Goal: Check status

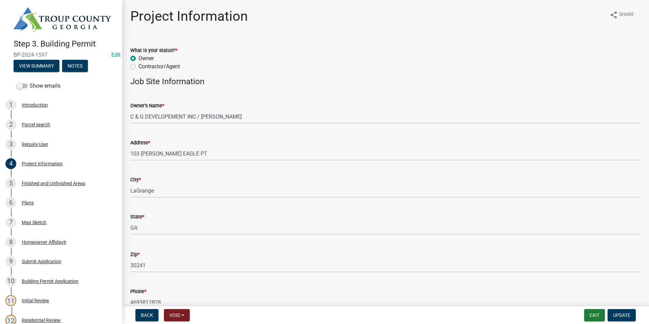
scroll to position [34, 0]
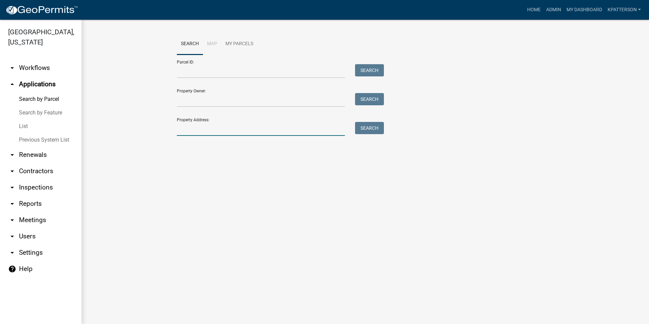
click at [190, 126] on input "Property Address:" at bounding box center [261, 129] width 168 height 14
type input "104 canterbury"
click at [373, 128] on button "Search" at bounding box center [369, 128] width 29 height 12
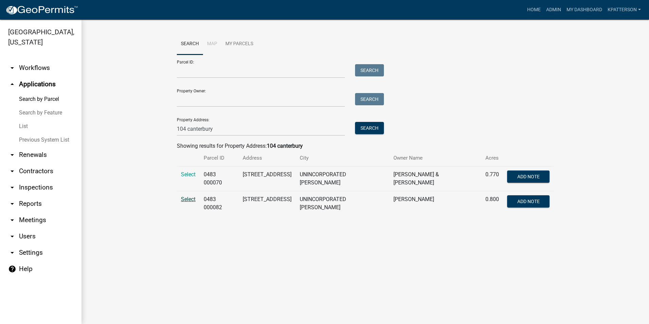
click at [191, 197] on span "Select" at bounding box center [188, 199] width 15 height 6
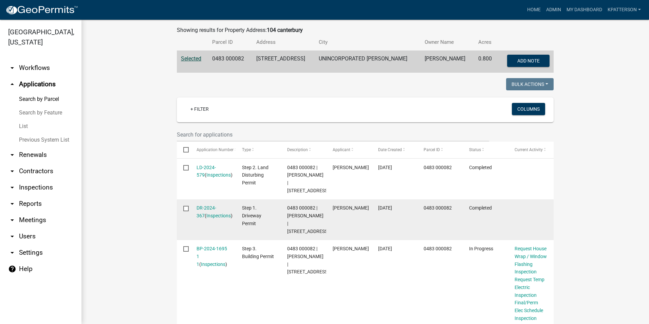
scroll to position [157, 0]
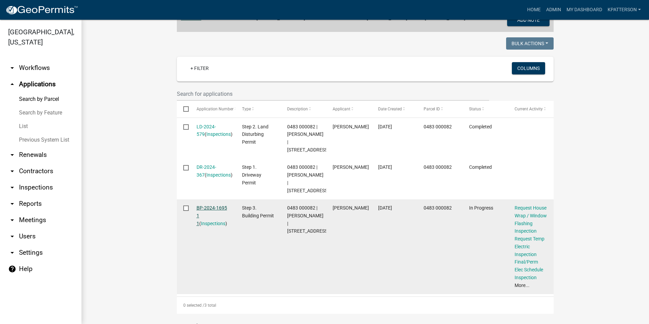
click at [209, 225] on link "BP-2024-1695 1 1" at bounding box center [212, 215] width 31 height 21
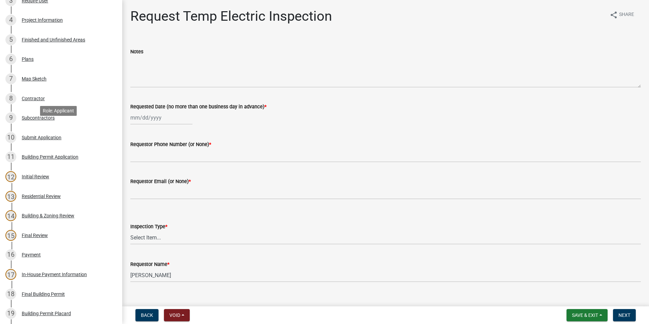
scroll to position [136, 0]
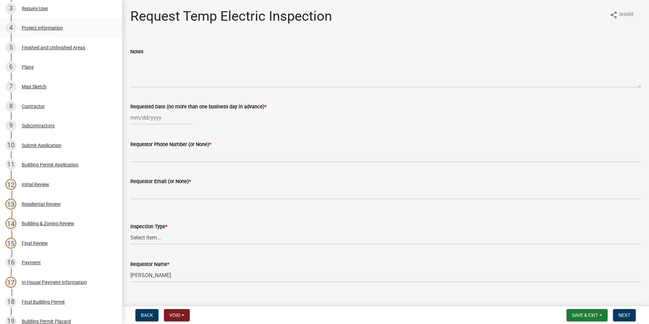
click at [54, 28] on div "Project Information" at bounding box center [42, 27] width 41 height 5
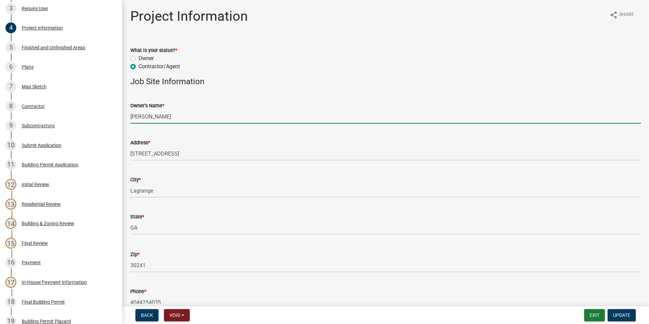
click at [178, 116] on input "[PERSON_NAME]" at bounding box center [385, 117] width 511 height 14
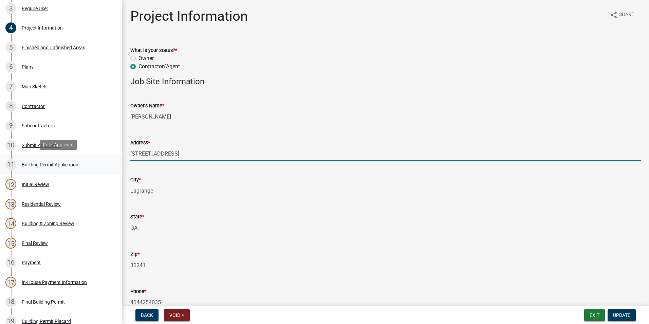
drag, startPoint x: 168, startPoint y: 163, endPoint x: 117, endPoint y: 158, distance: 51.5
click at [104, 167] on div "Step 3. Building Permit BP-2024-1695 Edit View Summary Notes Show emails 1 Intr…" at bounding box center [324, 162] width 649 height 324
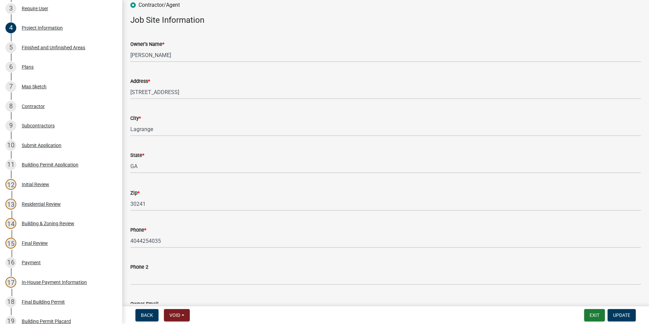
scroll to position [68, 0]
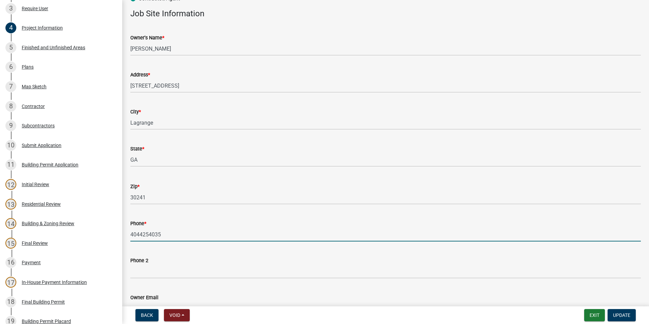
drag, startPoint x: 171, startPoint y: 233, endPoint x: 117, endPoint y: 237, distance: 53.8
click at [117, 237] on div "Step 3. Building Permit BP-2024-1695 Edit View Summary Notes Show emails 1 Intr…" at bounding box center [324, 162] width 649 height 324
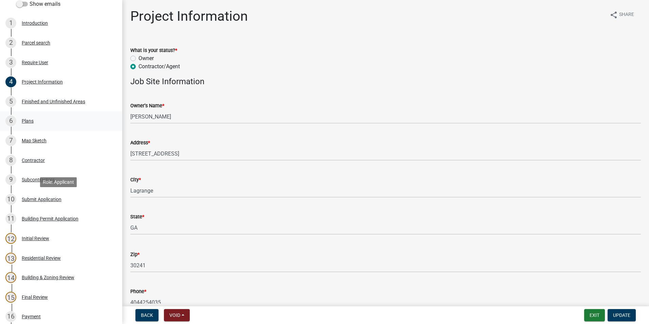
scroll to position [0, 0]
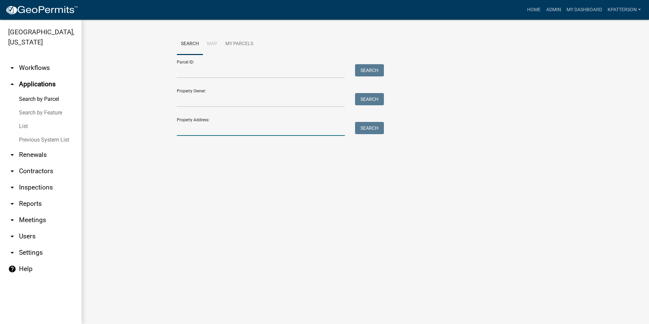
click at [179, 132] on input "Property Address:" at bounding box center [261, 129] width 168 height 14
type input "[STREET_ADDRESS]"
click at [373, 126] on button "Search" at bounding box center [369, 128] width 29 height 12
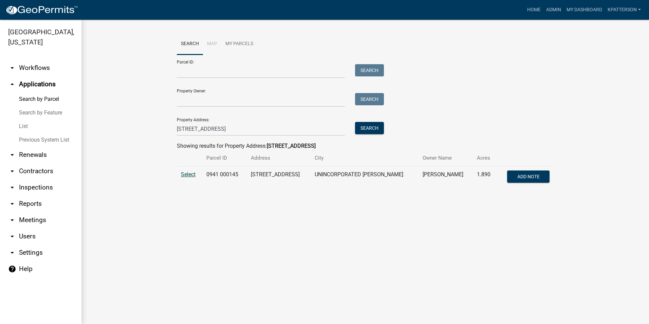
click at [189, 175] on span "Select" at bounding box center [188, 174] width 15 height 6
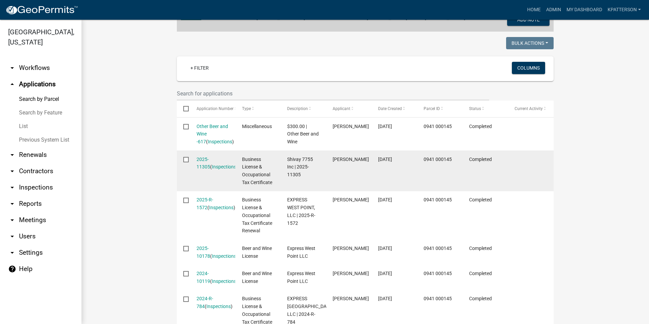
scroll to position [123, 0]
